Goal: Information Seeking & Learning: Learn about a topic

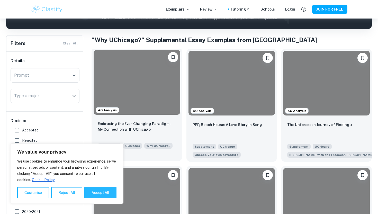
scroll to position [153, 0]
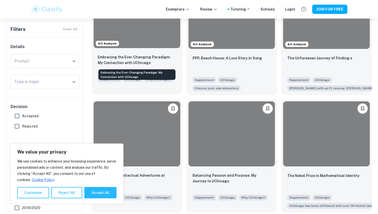
click at [152, 65] on p "Embracing the Ever-Changing Paradigm: My Connection with UChicago" at bounding box center [137, 59] width 78 height 11
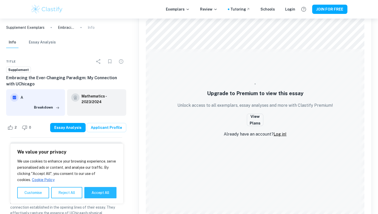
scroll to position [652, 0]
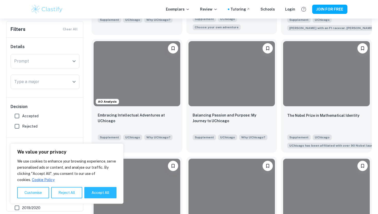
scroll to position [225, 0]
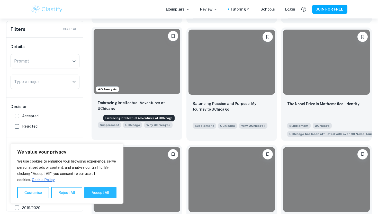
click at [156, 106] on p "Embracing Intellectual Adventures at UChicago" at bounding box center [137, 105] width 78 height 11
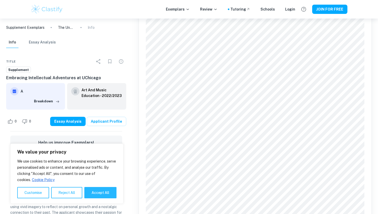
scroll to position [379, 0]
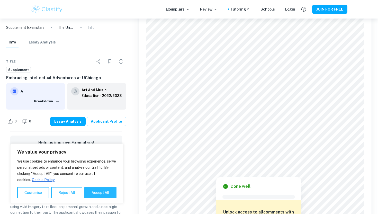
click at [277, 164] on div at bounding box center [253, 165] width 211 height 10
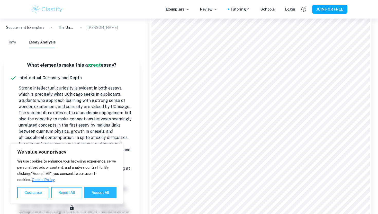
scroll to position [406, 0]
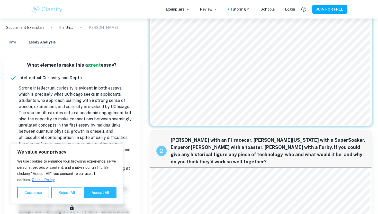
click at [214, 142] on span "Genghis Khan with an F1 racecar. George Washington with a SuperSoaker. Emperor …" at bounding box center [268, 151] width 195 height 29
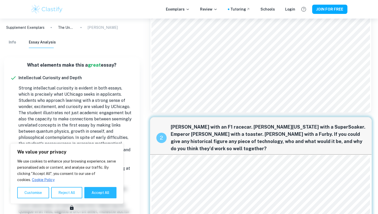
click at [214, 142] on span "Genghis Khan with an F1 racecar. George Washington with a SuperSoaker. Emperor …" at bounding box center [268, 137] width 195 height 29
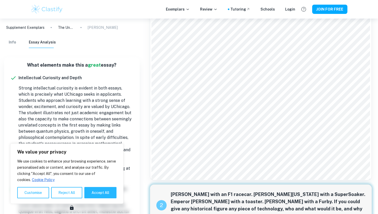
scroll to position [175, 0]
